Goal: Navigation & Orientation: Find specific page/section

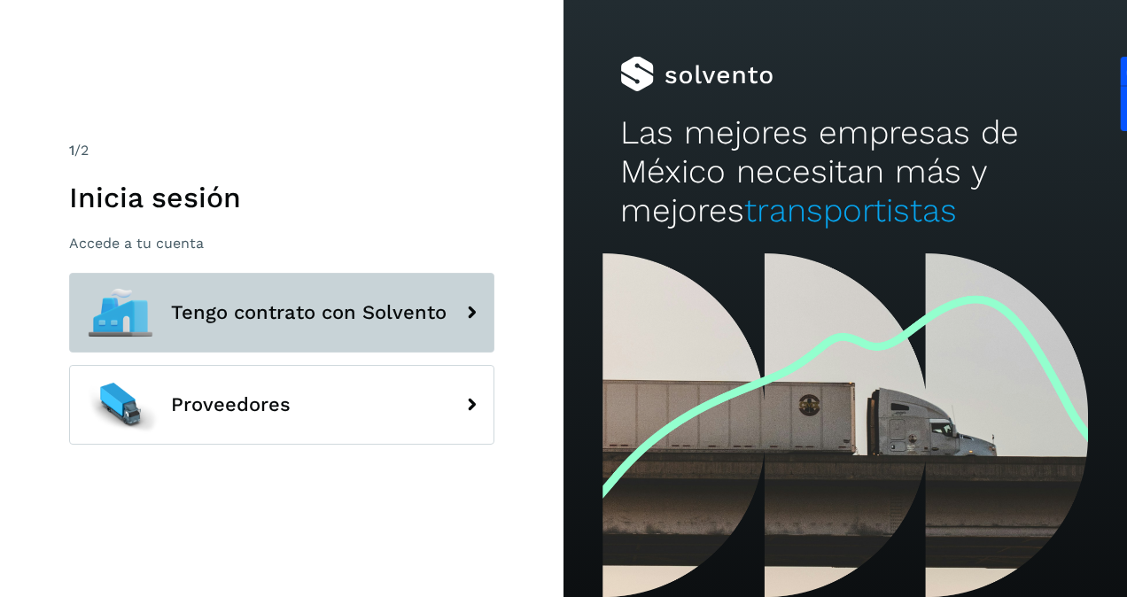
click at [308, 321] on span "Tengo contrato con Solvento" at bounding box center [309, 312] width 276 height 21
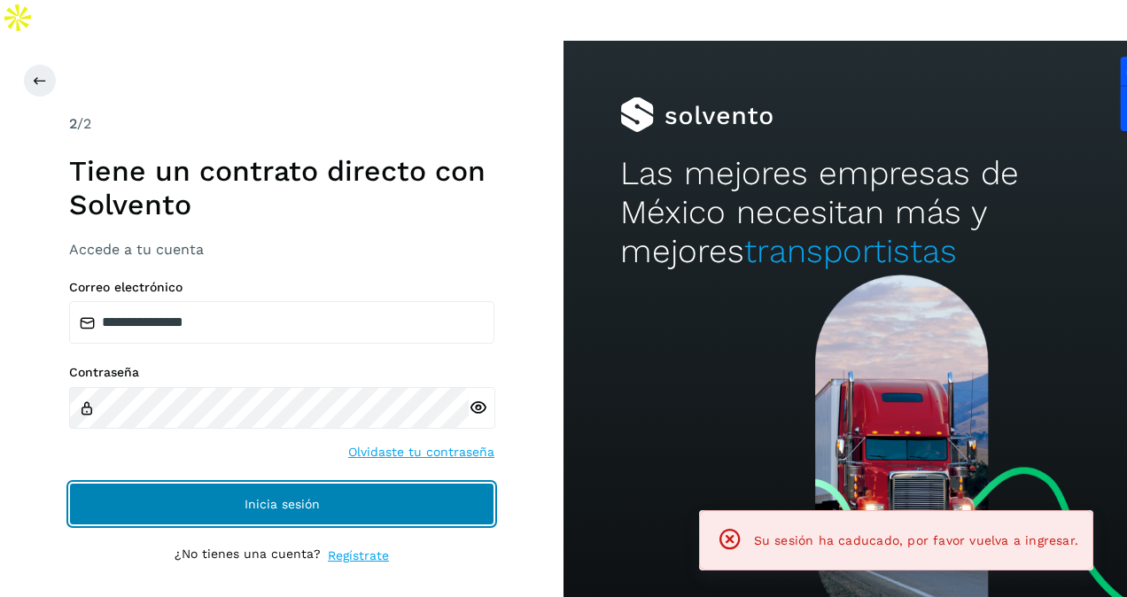
click at [296, 498] on span "Inicia sesión" at bounding box center [282, 504] width 75 height 12
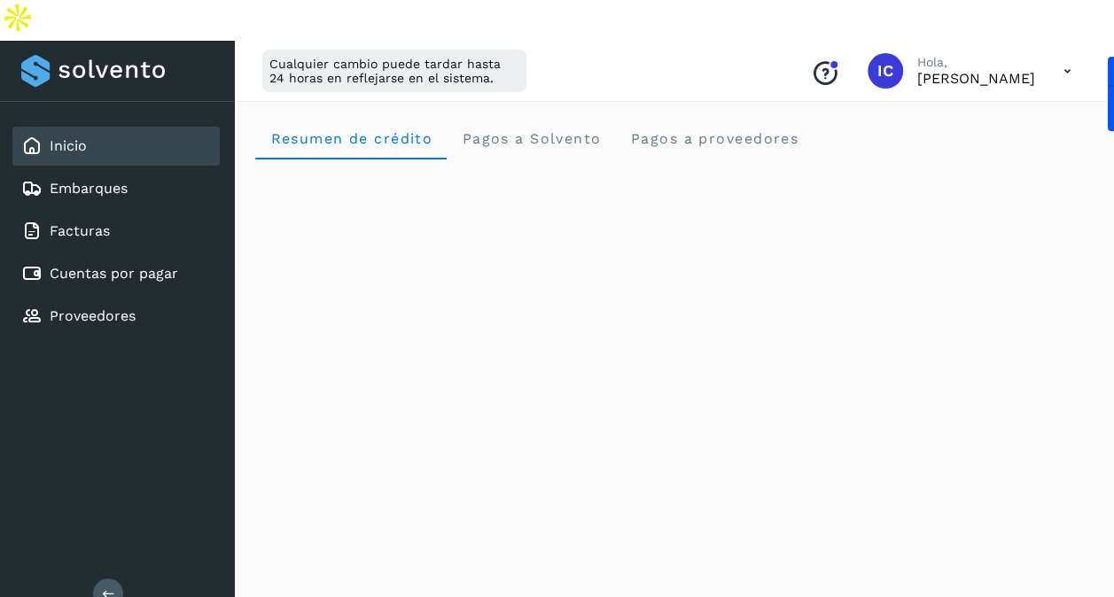
click at [105, 587] on icon at bounding box center [108, 593] width 13 height 13
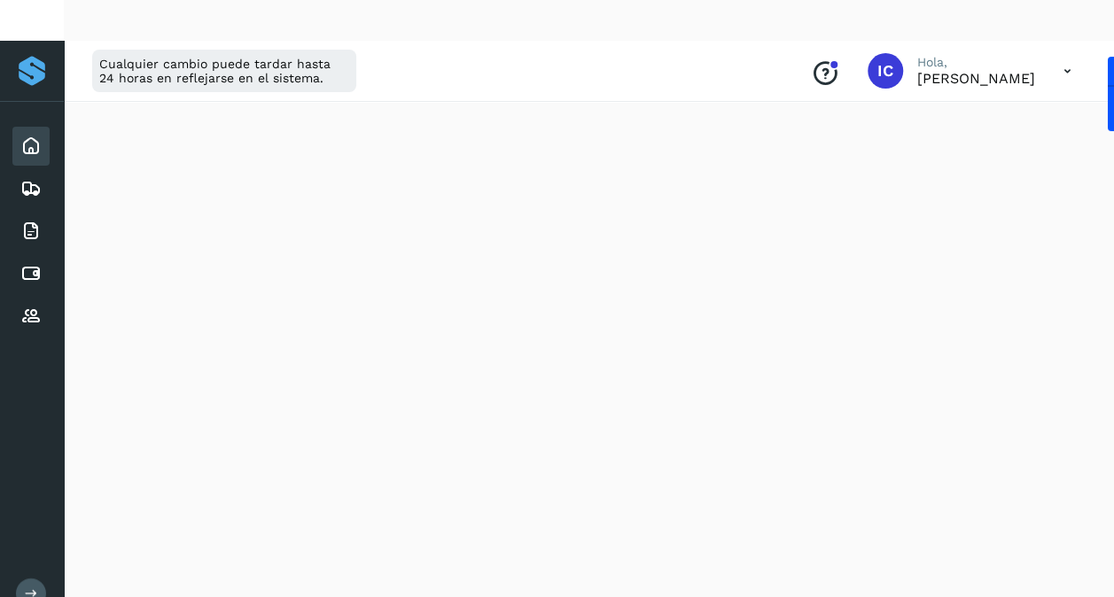
scroll to position [282, 0]
